Goal: Task Accomplishment & Management: Use online tool/utility

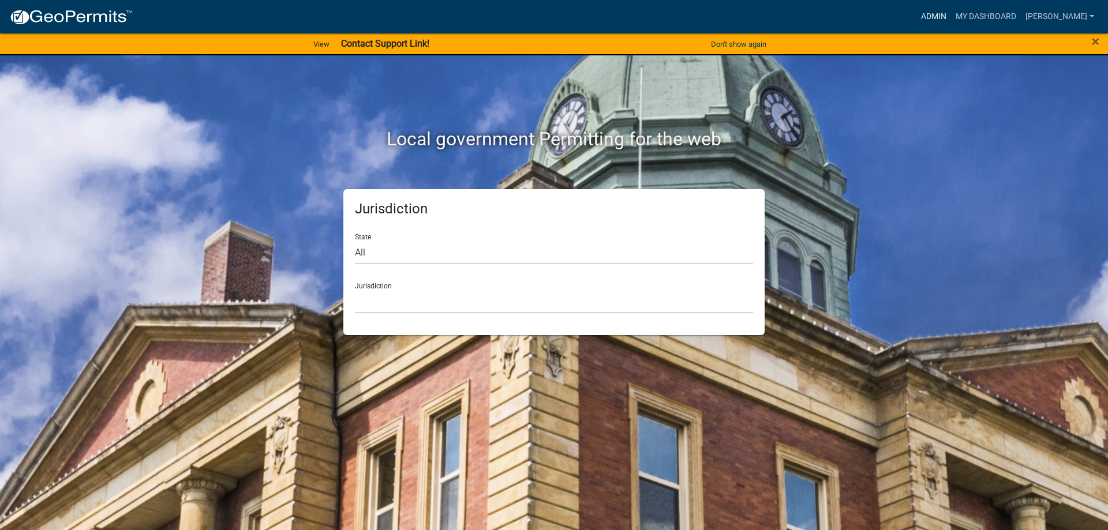
click at [944, 25] on link "Admin" at bounding box center [934, 17] width 35 height 22
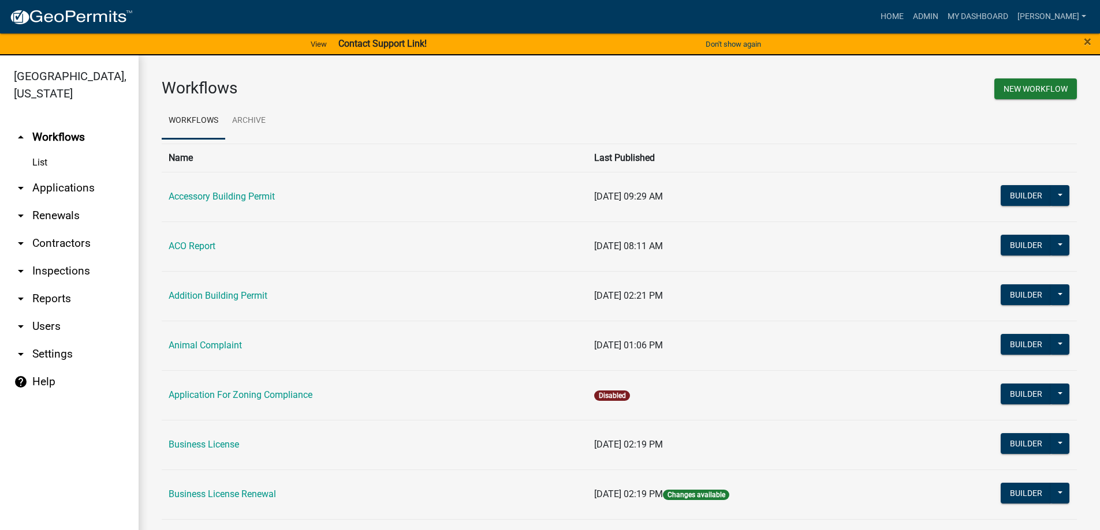
click at [77, 191] on link "arrow_drop_down Applications" at bounding box center [69, 188] width 139 height 28
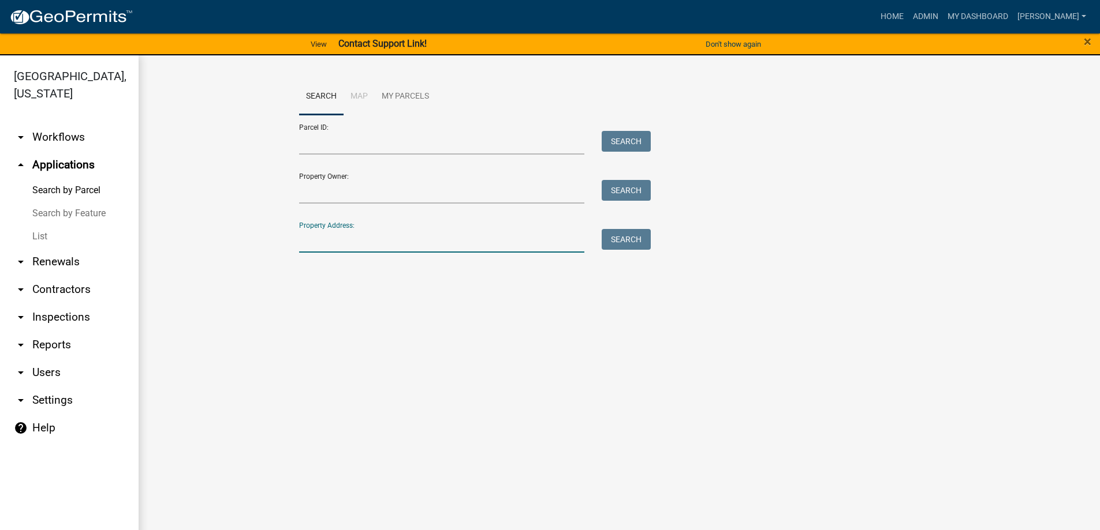
click at [329, 243] on input "Property Address:" at bounding box center [442, 241] width 286 height 24
click at [619, 237] on button "Search" at bounding box center [625, 239] width 49 height 21
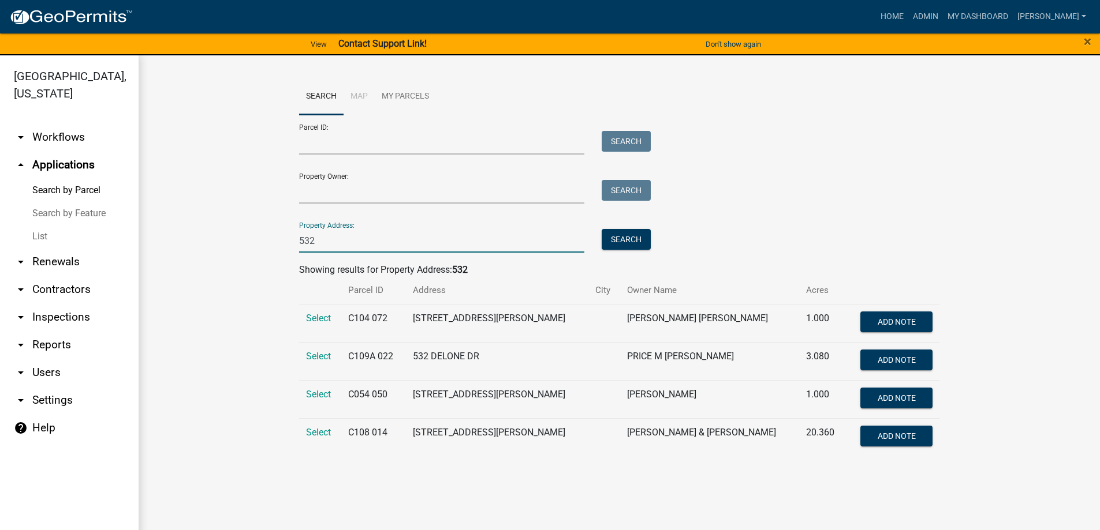
drag, startPoint x: 320, startPoint y: 244, endPoint x: 247, endPoint y: 226, distance: 75.6
click at [246, 234] on wm-workflow-application-search-view "Search Map My Parcels Parcel ID: Search Property Owner: Search Property Address…" at bounding box center [619, 272] width 915 height 387
type input "452"
click at [636, 245] on button "Search" at bounding box center [625, 239] width 49 height 21
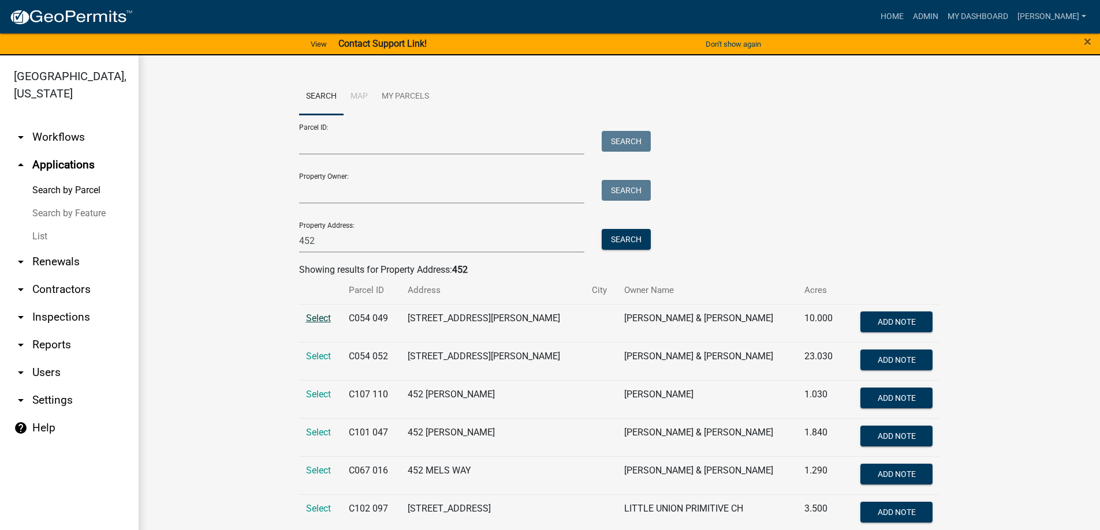
click at [308, 317] on span "Select" at bounding box center [318, 318] width 25 height 11
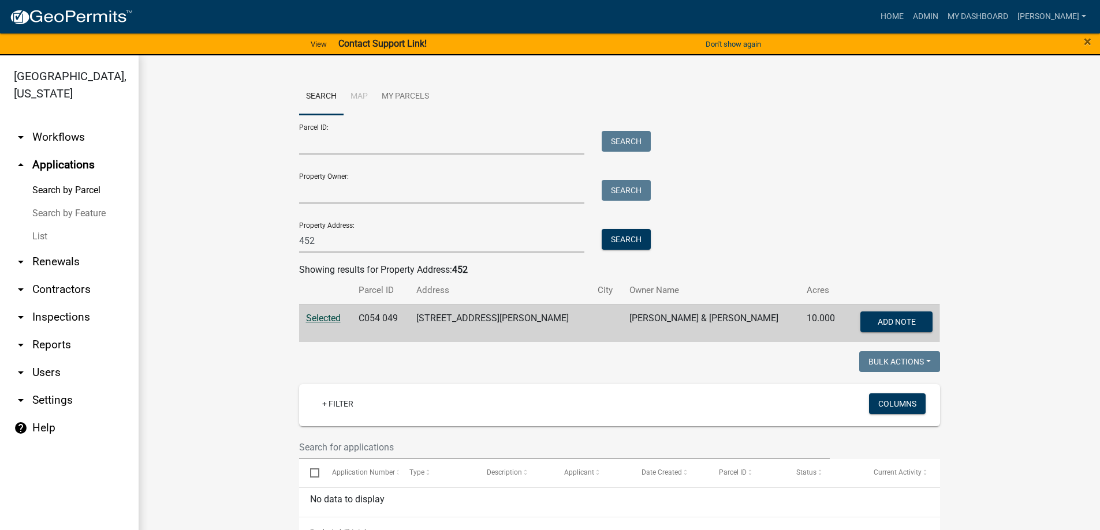
click at [33, 231] on link "List" at bounding box center [69, 236] width 139 height 23
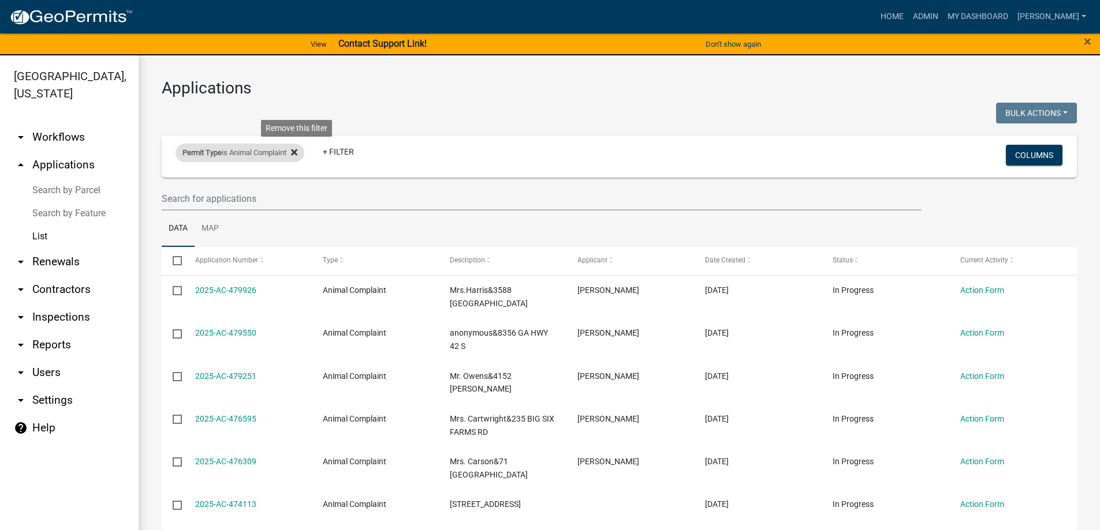
click at [297, 152] on icon at bounding box center [294, 152] width 6 height 9
